Goal: Navigation & Orientation: Understand site structure

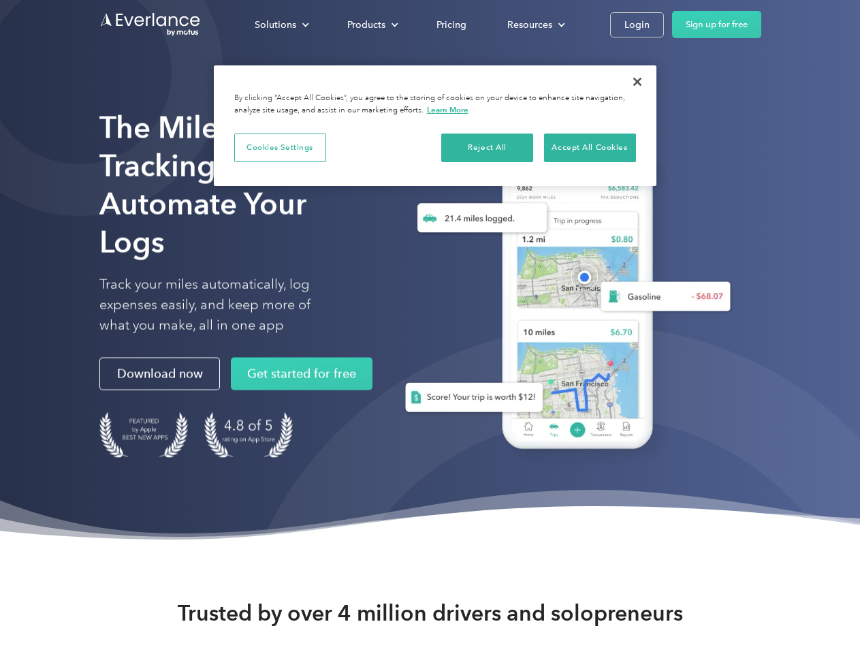
click at [281, 25] on div "Solutions" at bounding box center [276, 24] width 42 height 17
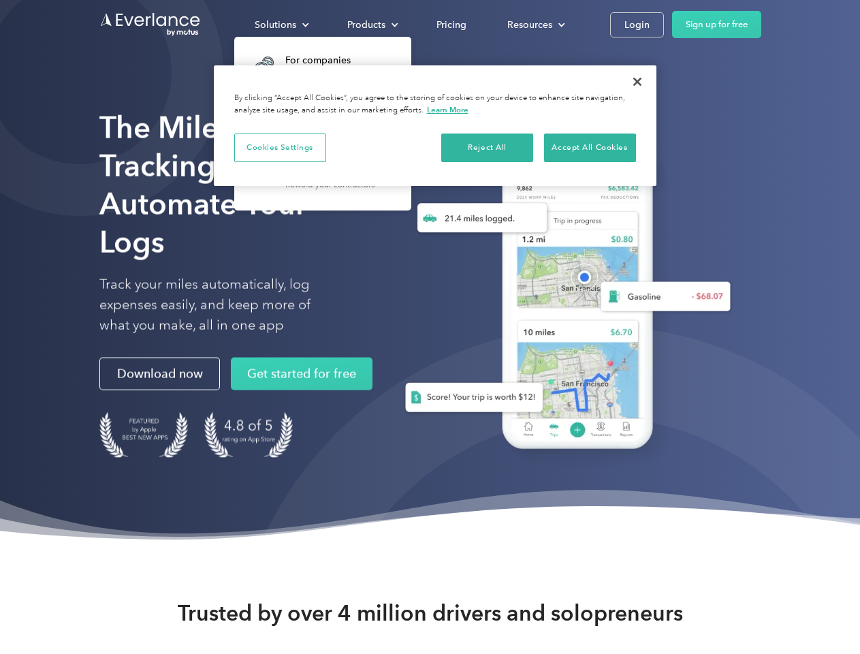
click at [371, 25] on div "Products" at bounding box center [366, 24] width 38 height 17
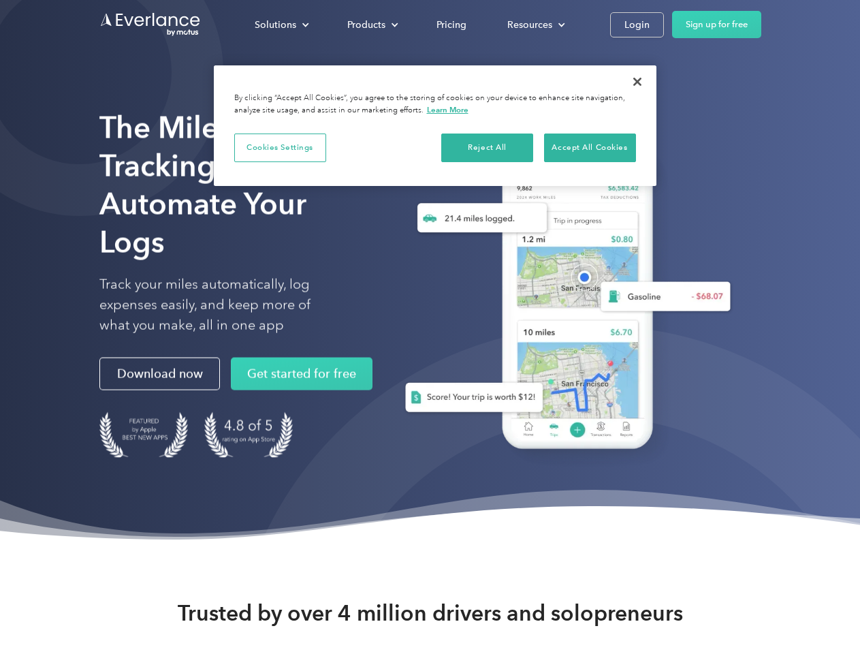
click at [535, 25] on div "Resources" at bounding box center [530, 24] width 45 height 17
click at [280, 147] on button "Cookies Settings" at bounding box center [280, 148] width 92 height 29
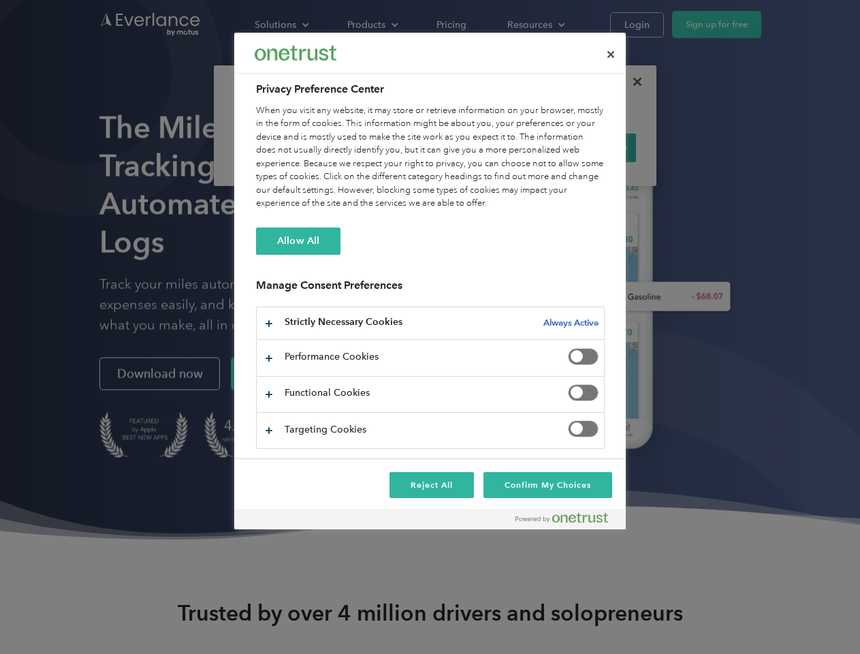
click at [488, 147] on div "When you visit any website, it may store or retrieve information on your browse…" at bounding box center [430, 157] width 349 height 106
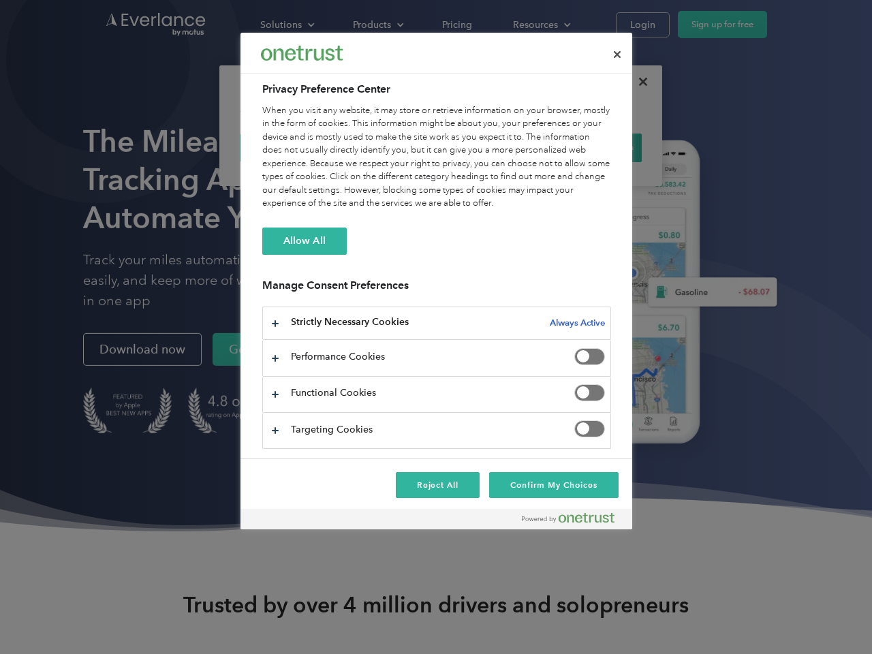
click at [590, 147] on div "When you visit any website, it may store or retrieve information on your browse…" at bounding box center [436, 157] width 349 height 106
click at [638, 82] on div at bounding box center [436, 327] width 872 height 654
